Goal: Find specific page/section: Locate a particular part of the current website

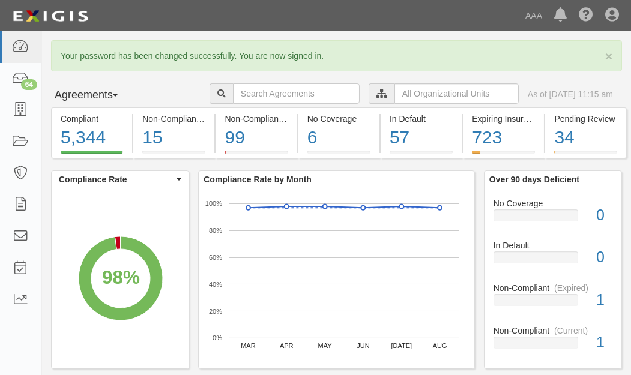
click at [376, 96] on icon at bounding box center [381, 94] width 11 height 8
click at [376, 91] on icon at bounding box center [381, 94] width 11 height 8
click at [395, 91] on input "text" at bounding box center [456, 93] width 124 height 20
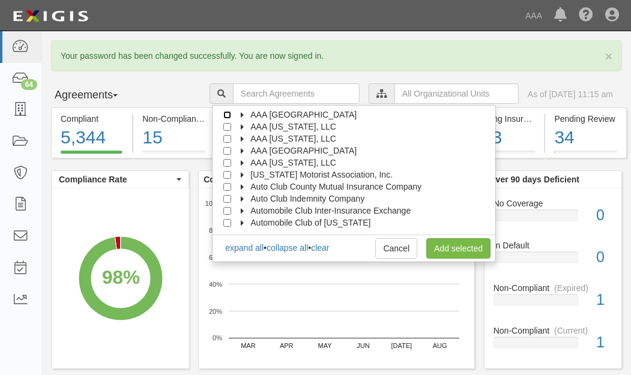
click at [231, 113] on input "AAA [GEOGRAPHIC_DATA]" at bounding box center [227, 115] width 8 height 8
checkbox input "true"
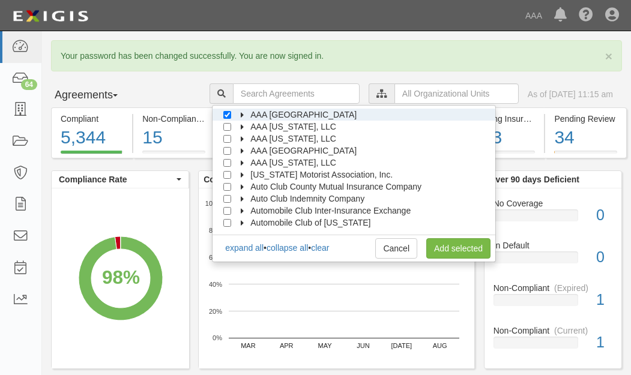
click at [247, 113] on icon at bounding box center [243, 115] width 8 height 5
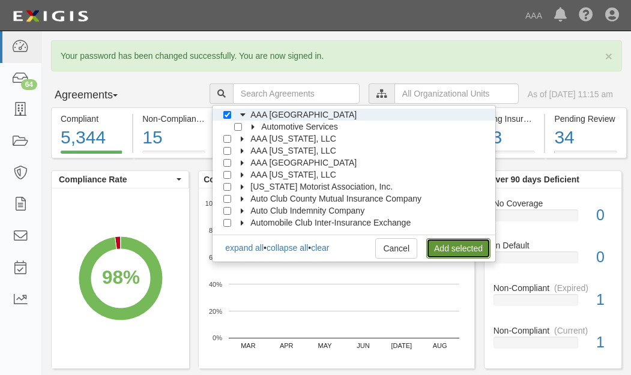
click at [470, 250] on link "Add selected" at bounding box center [458, 248] width 64 height 20
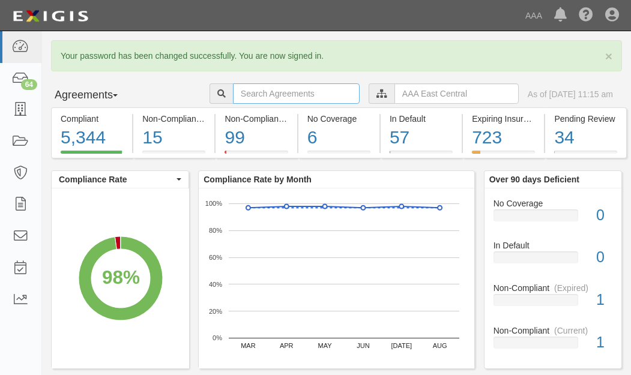
click at [233, 94] on input "text" at bounding box center [296, 93] width 127 height 20
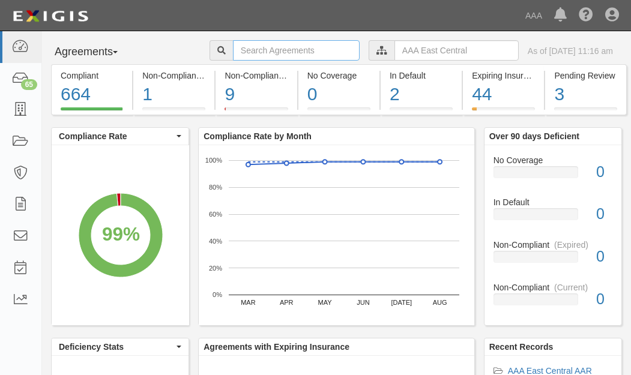
click at [239, 49] on input "text" at bounding box center [296, 50] width 127 height 20
type input "[PERSON_NAME]"
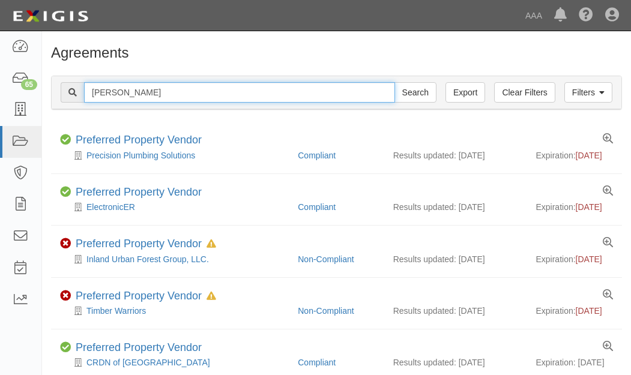
click at [113, 90] on input "[PERSON_NAME]" at bounding box center [239, 92] width 311 height 20
type input "ferra's"
click at [394, 82] on input "Search" at bounding box center [415, 92] width 42 height 20
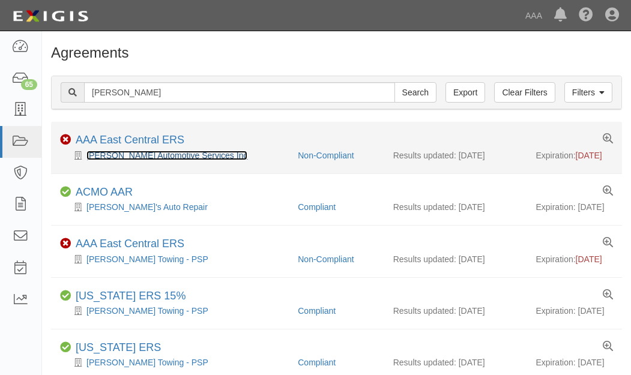
click at [136, 155] on link "Ferra's Automotive Services Inc" at bounding box center [166, 156] width 161 height 10
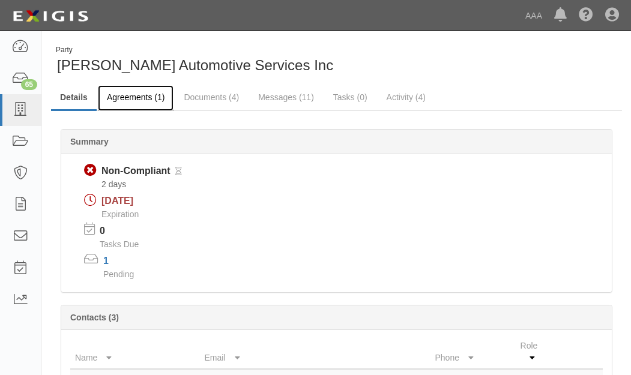
click at [139, 98] on link "Agreements (1)" at bounding box center [136, 98] width 76 height 26
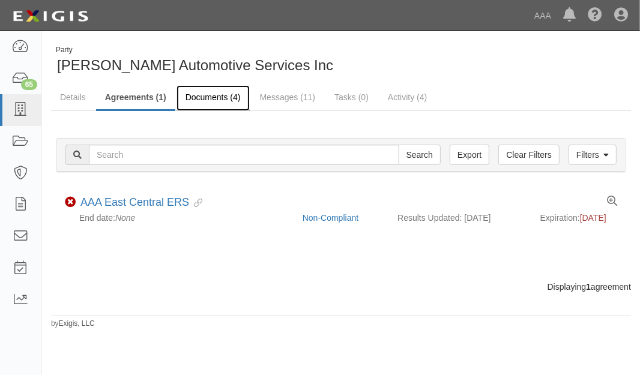
click at [216, 94] on link "Documents (4)" at bounding box center [212, 98] width 73 height 26
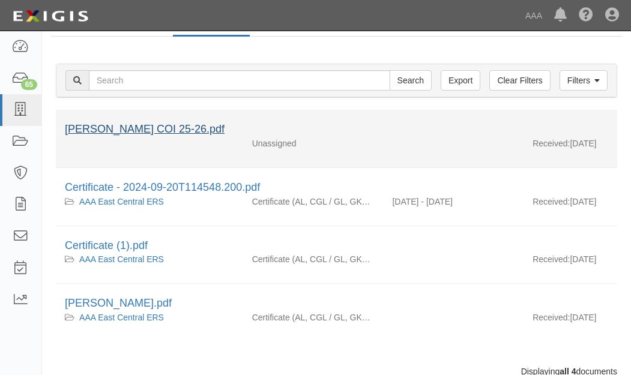
scroll to position [120, 0]
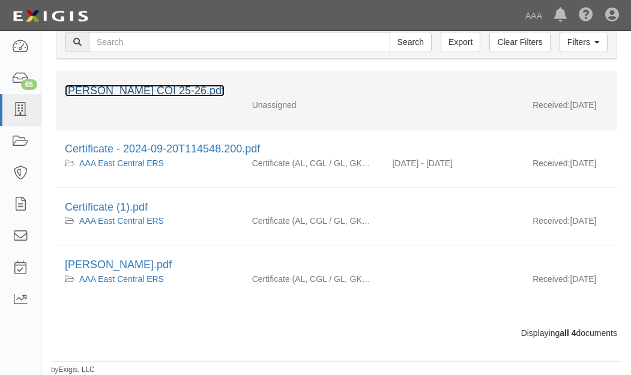
click at [106, 85] on link "Ferra COI 25-26.pdf" at bounding box center [145, 91] width 160 height 12
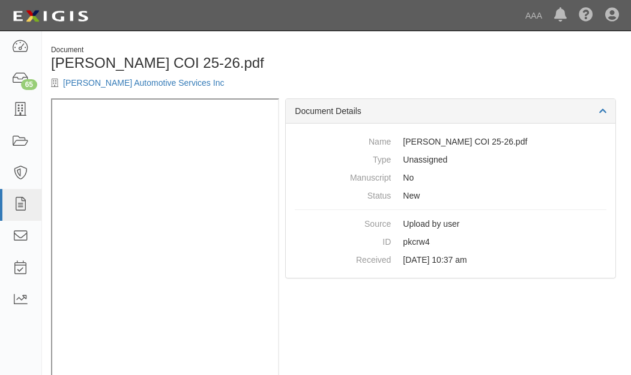
drag, startPoint x: 625, startPoint y: 1, endPoint x: 337, endPoint y: 17, distance: 288.5
click at [317, 14] on div "Dashboard 65 Inbox Parties Agreements Coverages Documents Messages Tasks Report…" at bounding box center [315, 15] width 613 height 31
